Goal: Check status: Check status

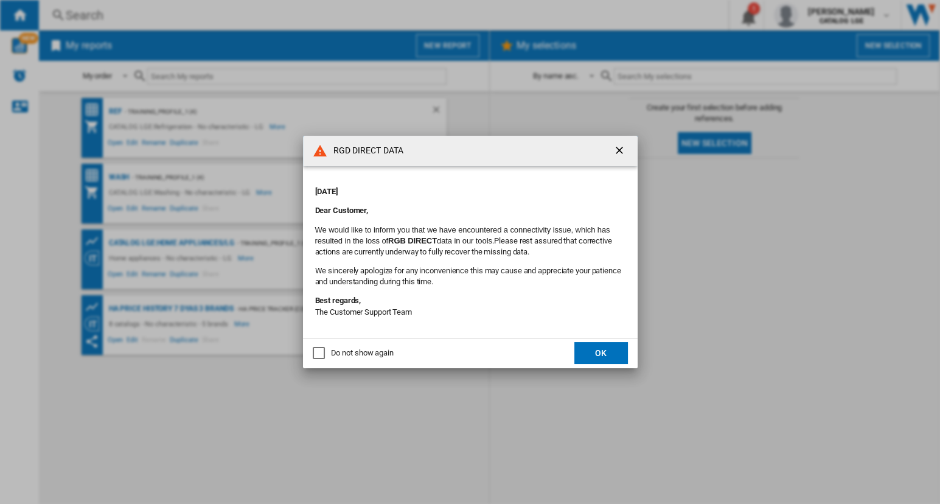
click at [584, 358] on button "OK" at bounding box center [601, 353] width 54 height 22
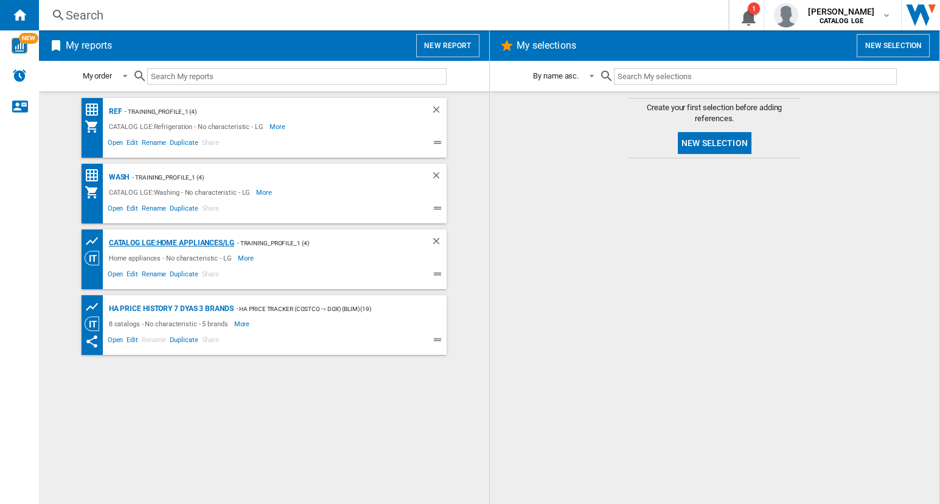
click at [134, 243] on div "CATALOG LGE:Home appliances/LG" at bounding box center [170, 242] width 128 height 15
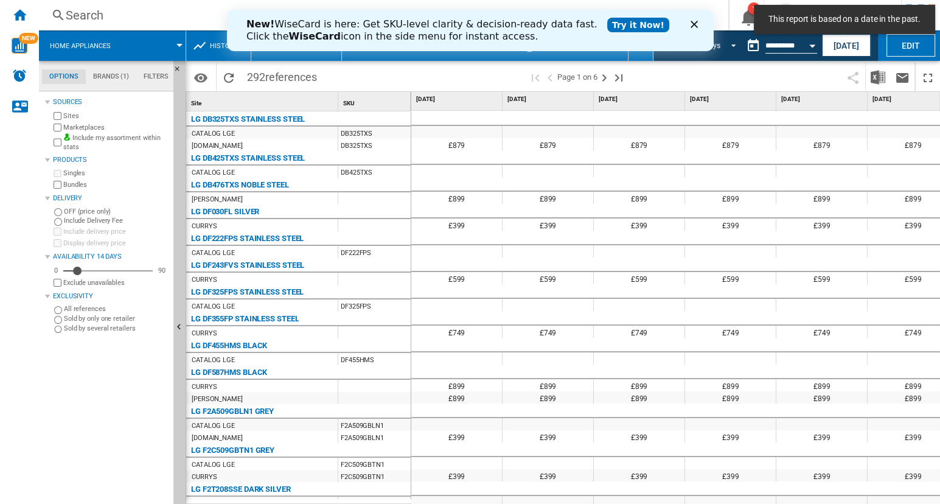
click at [731, 45] on span "REPORTS.WIZARD.STEPS.REPORT.STEPS.REPORT_OPTIONS.PERIOD: 31 last days" at bounding box center [730, 44] width 15 height 11
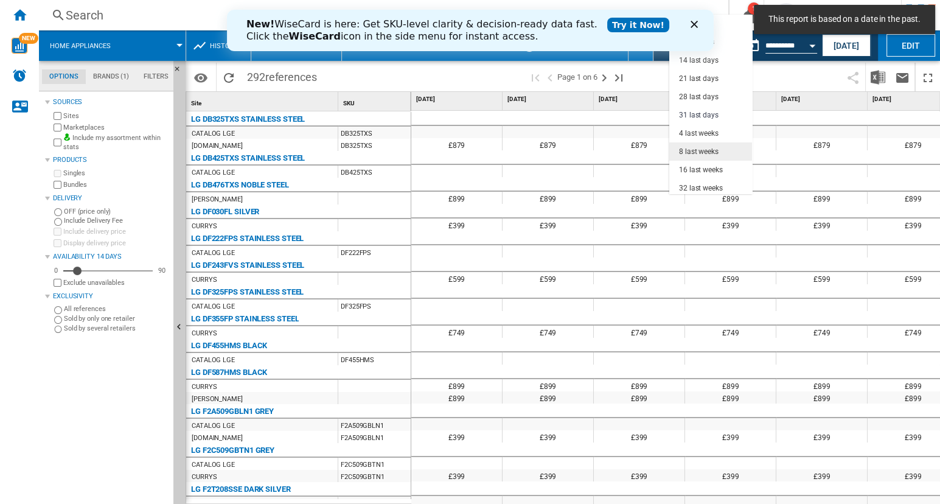
scroll to position [69, 0]
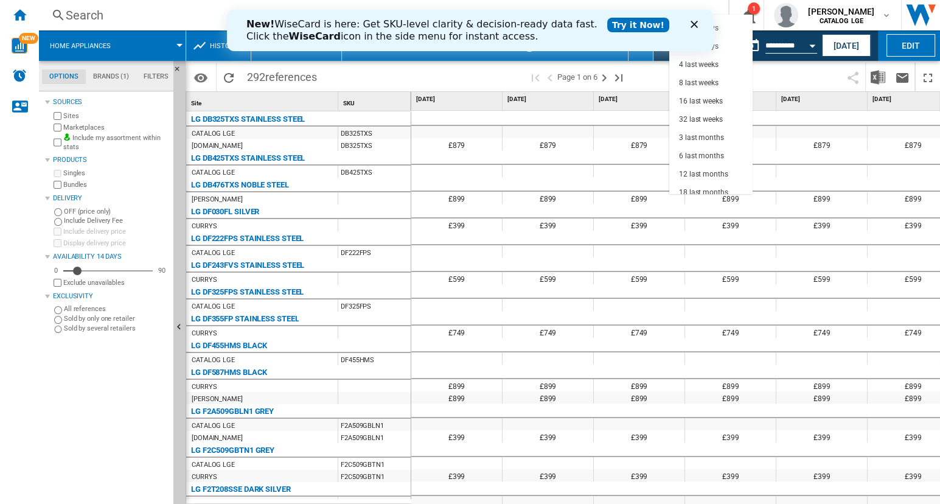
click at [694, 22] on icon "Close" at bounding box center [693, 24] width 7 height 7
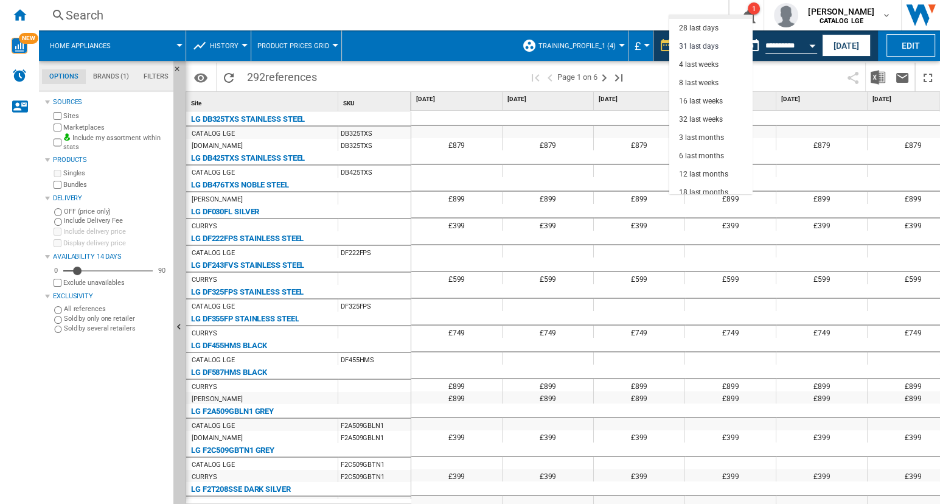
scroll to position [0, 0]
click at [709, 31] on md-option "1 day" at bounding box center [710, 24] width 83 height 18
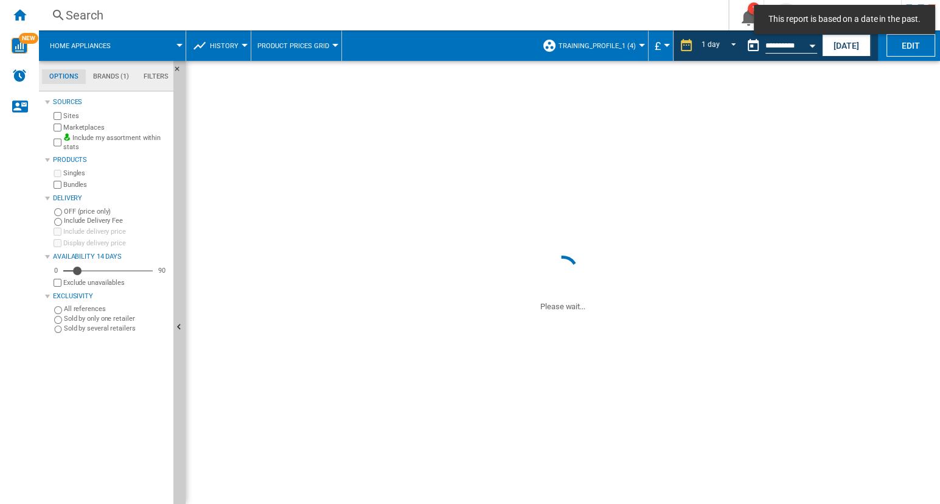
click at [713, 40] on md-select-value "1 day" at bounding box center [720, 46] width 41 height 18
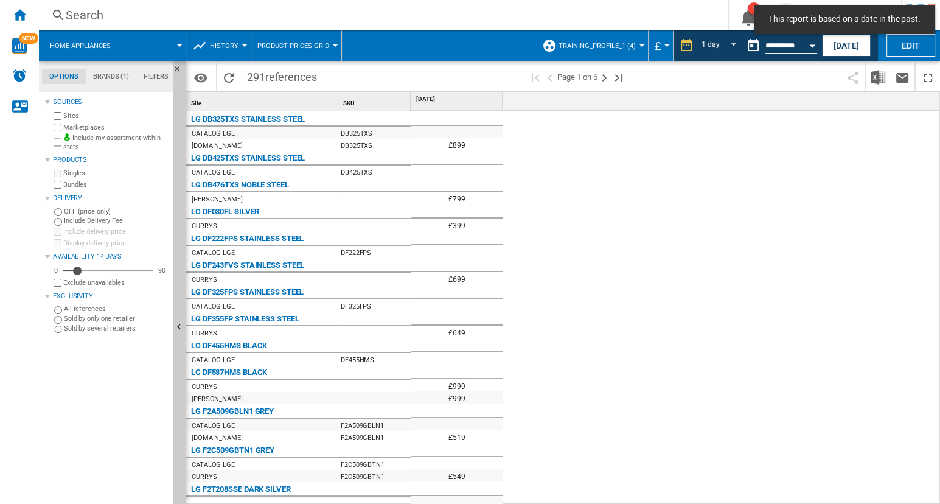
click at [731, 46] on md-backdrop at bounding box center [470, 252] width 940 height 504
click at [731, 46] on span "REPORTS.WIZARD.STEPS.REPORT.STEPS.REPORT_OPTIONS.PERIOD: 1 day" at bounding box center [730, 44] width 15 height 11
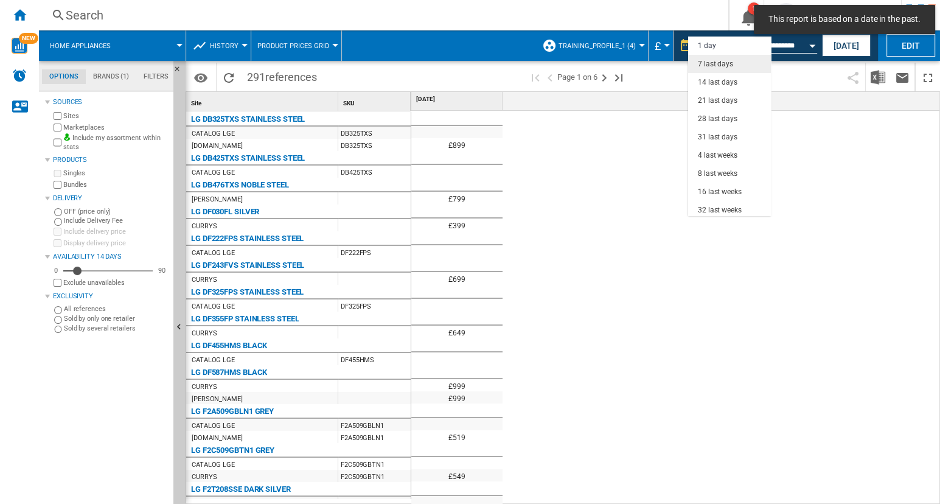
click at [725, 63] on div "7 last days" at bounding box center [715, 64] width 35 height 10
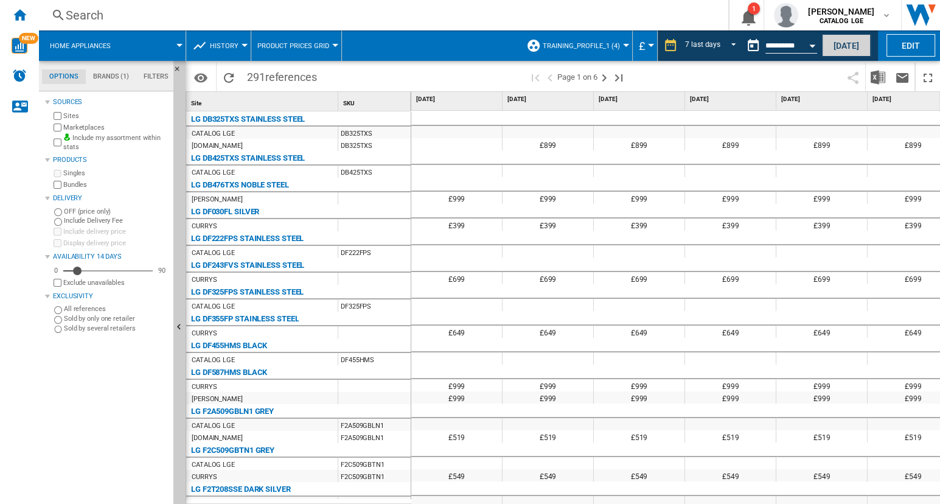
click at [839, 49] on button "[DATE]" at bounding box center [846, 45] width 49 height 23
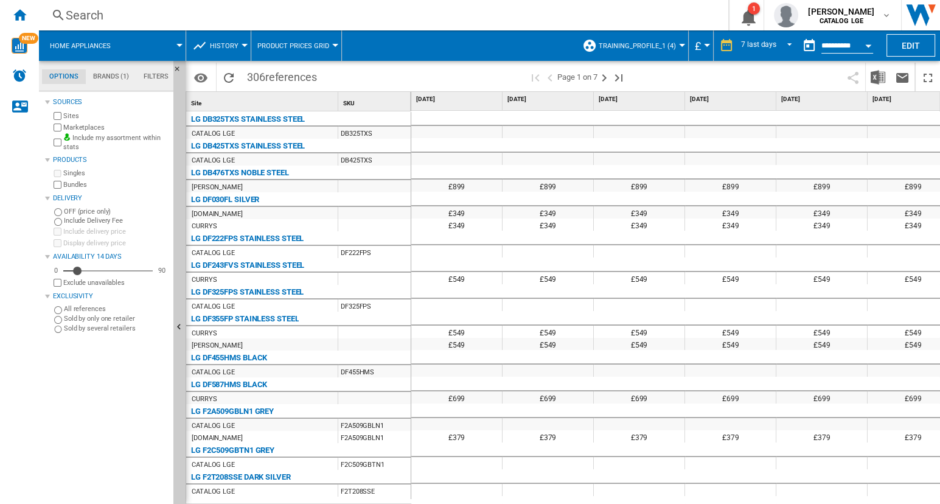
click at [680, 46] on div at bounding box center [682, 45] width 6 height 3
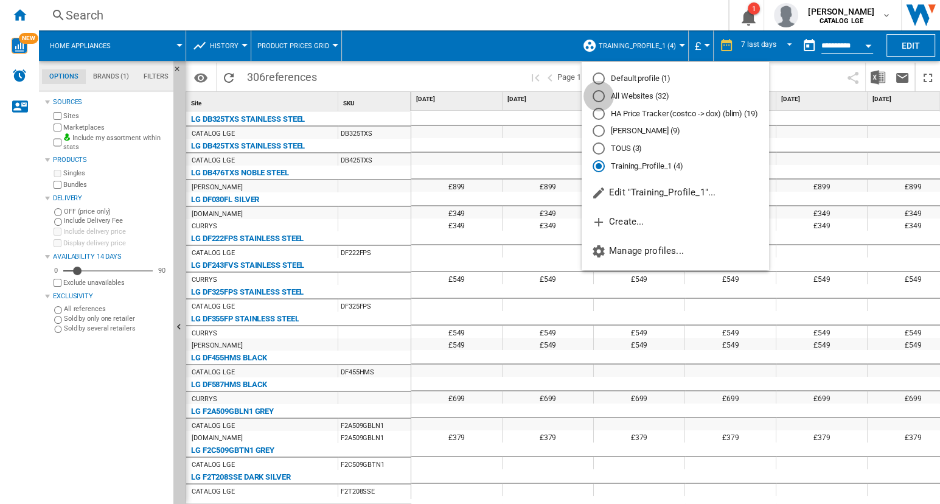
click at [600, 96] on div "All Websites (32)" at bounding box center [599, 96] width 12 height 12
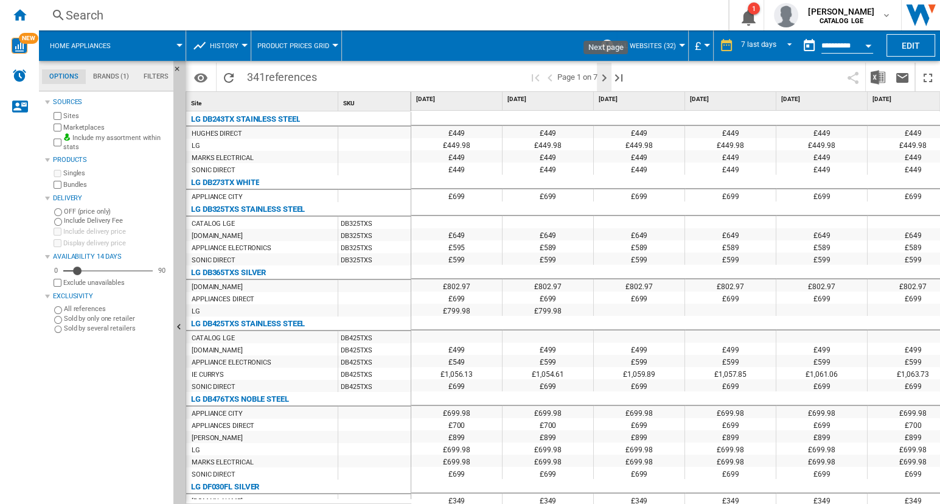
click at [607, 80] on ng-md-icon "Next page" at bounding box center [604, 78] width 15 height 15
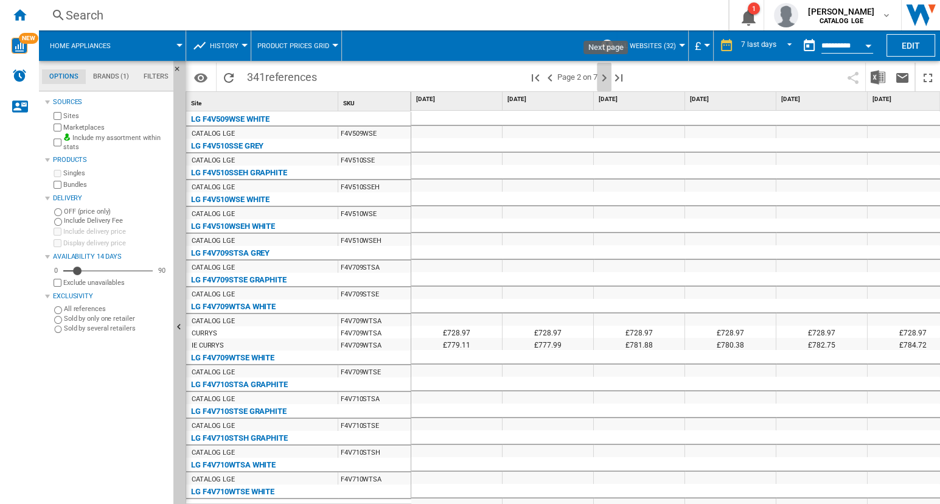
click at [607, 80] on ng-md-icon "Next page" at bounding box center [604, 78] width 15 height 15
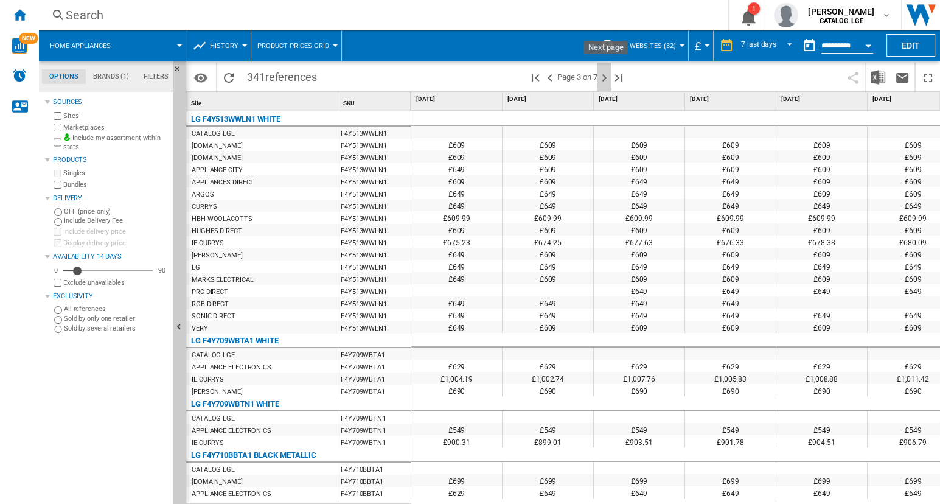
click at [607, 80] on ng-md-icon "Next page" at bounding box center [604, 78] width 15 height 15
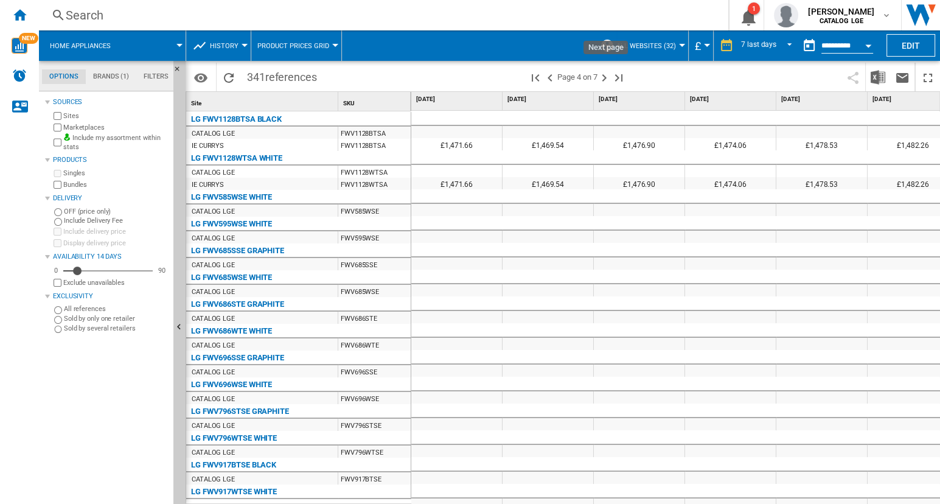
click at [607, 80] on ng-md-icon "Next page" at bounding box center [604, 78] width 15 height 15
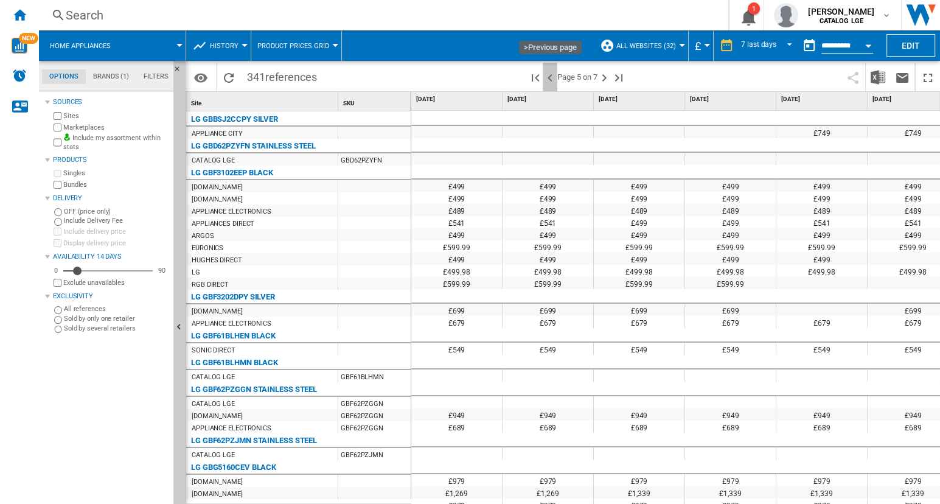
click at [552, 80] on ng-md-icon ">Previous page" at bounding box center [550, 78] width 15 height 15
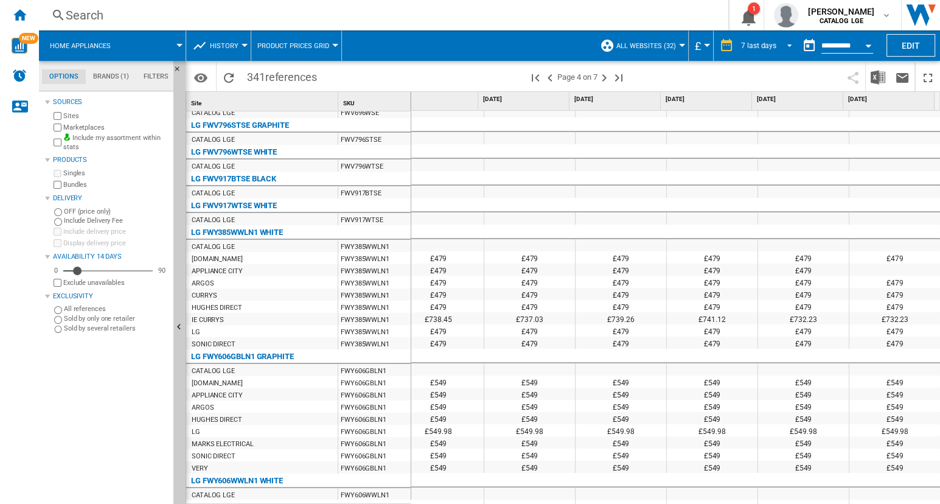
click at [786, 44] on span "REPORTS.WIZARD.STEPS.REPORT.STEPS.REPORT_OPTIONS.PERIOD: 7 last days" at bounding box center [786, 44] width 15 height 11
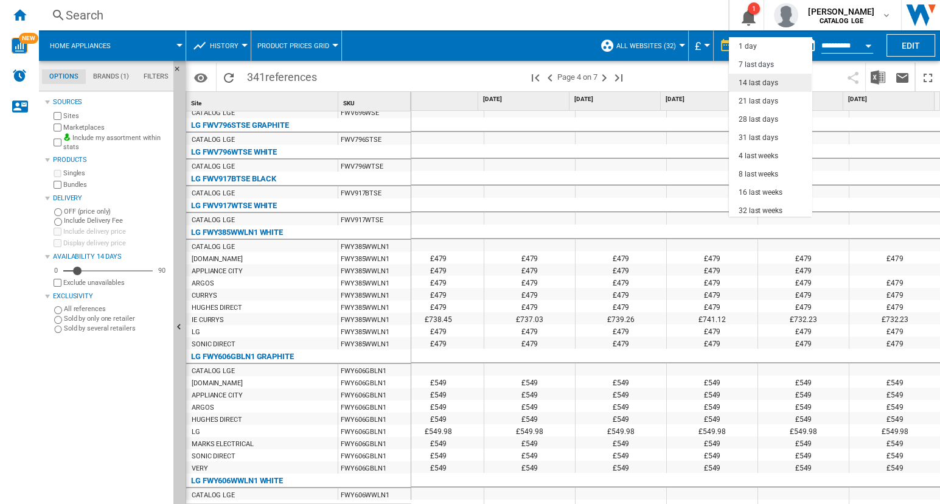
scroll to position [18, 0]
click at [767, 63] on div "14 last days" at bounding box center [759, 65] width 40 height 10
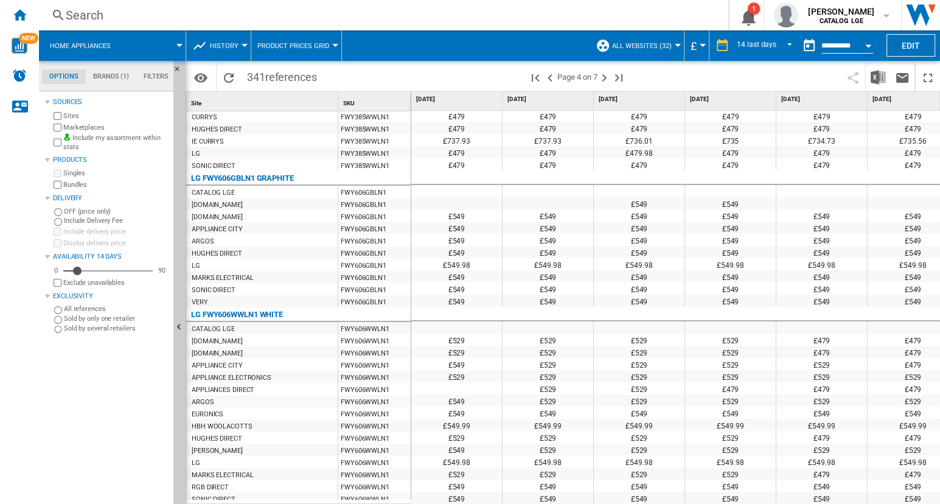
scroll to position [483, 0]
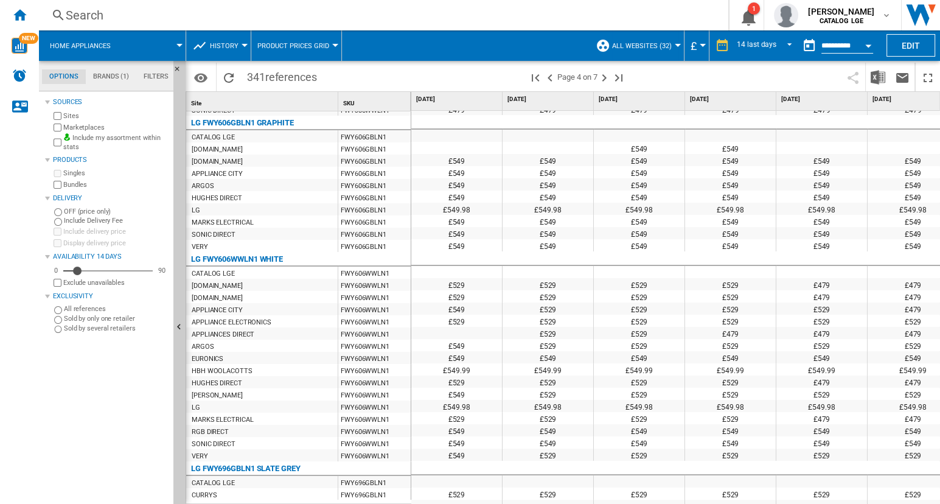
drag, startPoint x: 572, startPoint y: 496, endPoint x: 579, endPoint y: 496, distance: 6.7
click at [579, 496] on div "£529" at bounding box center [548, 493] width 91 height 12
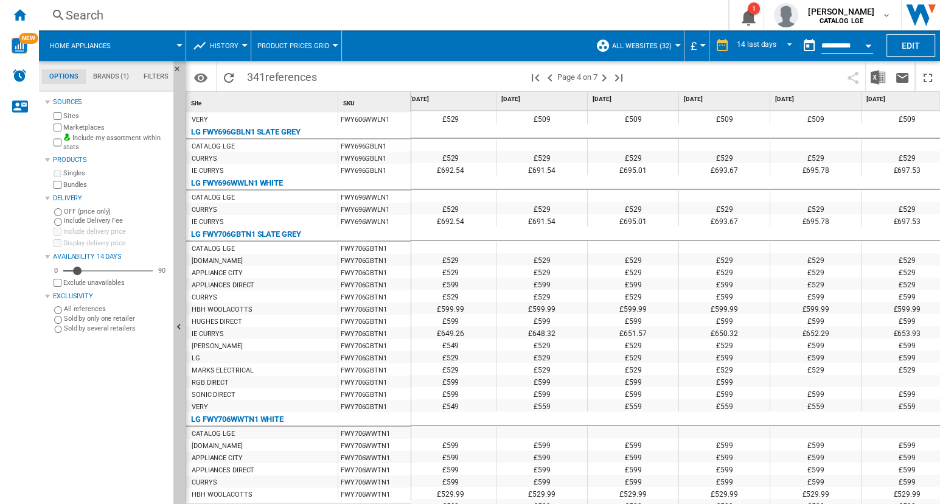
scroll to position [0, 758]
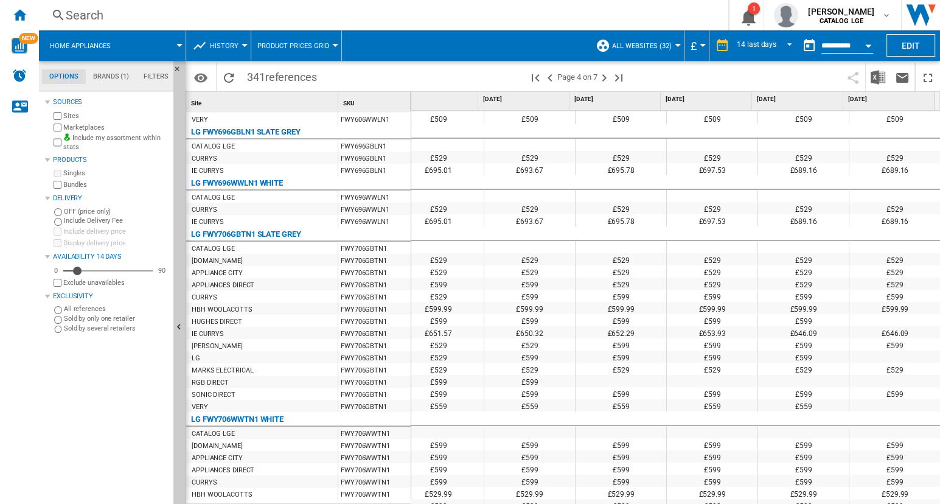
click at [440, 406] on div "£559" at bounding box center [438, 405] width 91 height 12
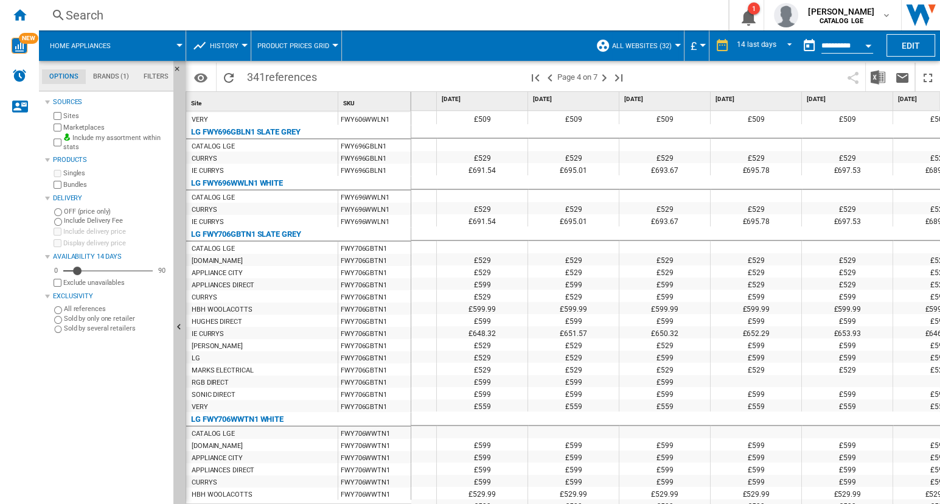
scroll to position [0, 702]
